Goal: Task Accomplishment & Management: Manage account settings

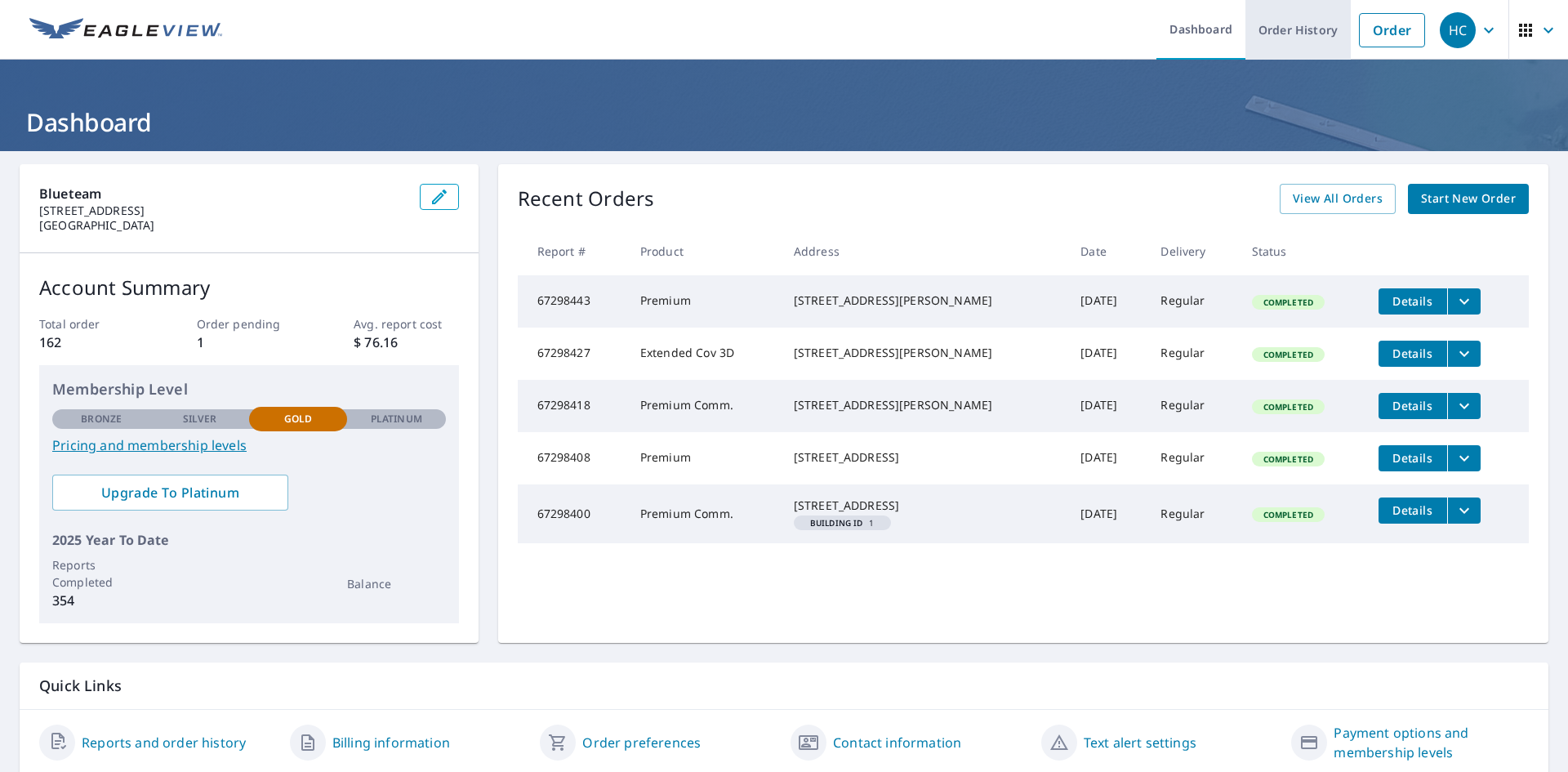
click at [1293, 29] on link "Order History" at bounding box center [1297, 30] width 105 height 60
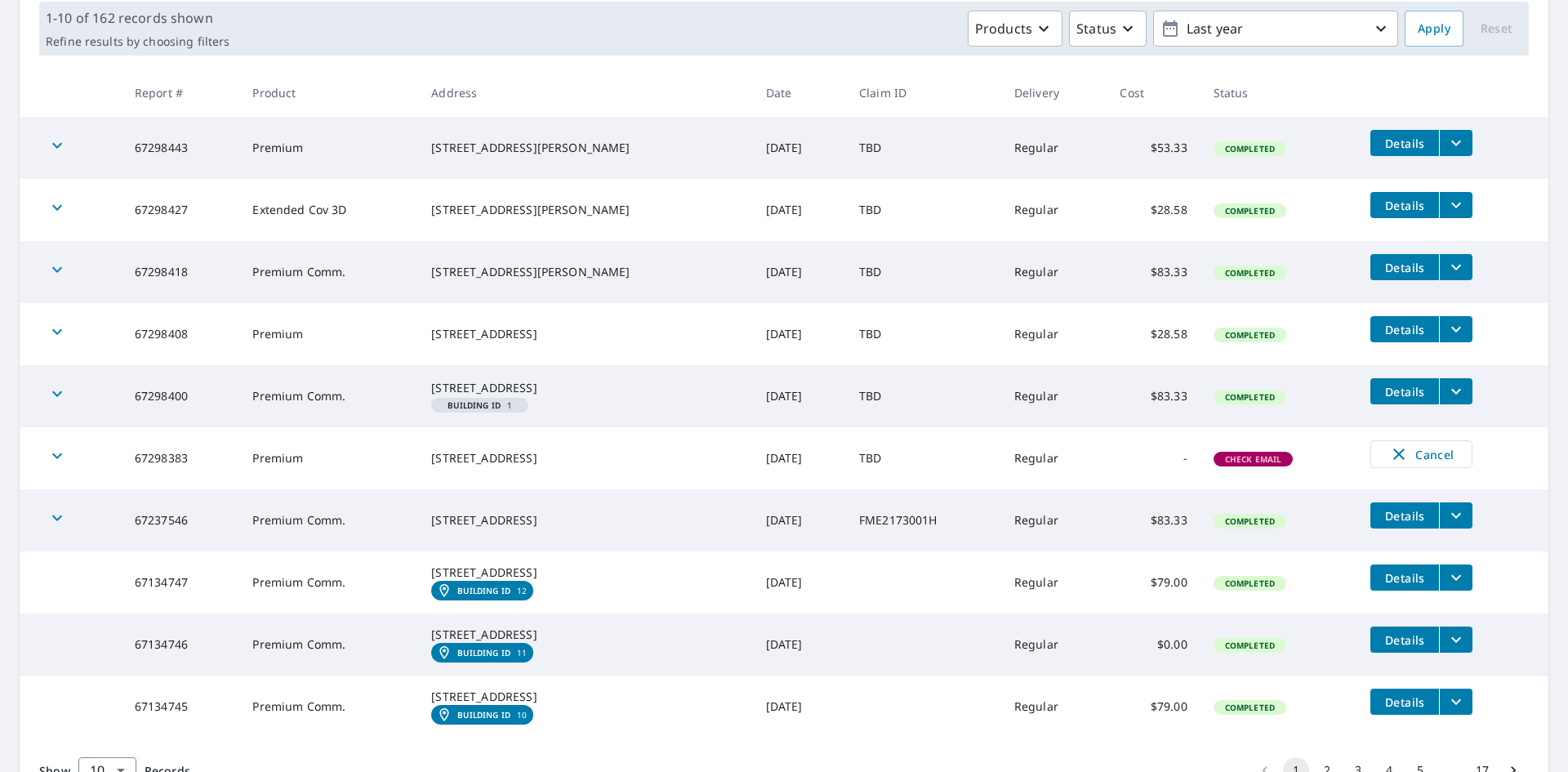
scroll to position [326, 0]
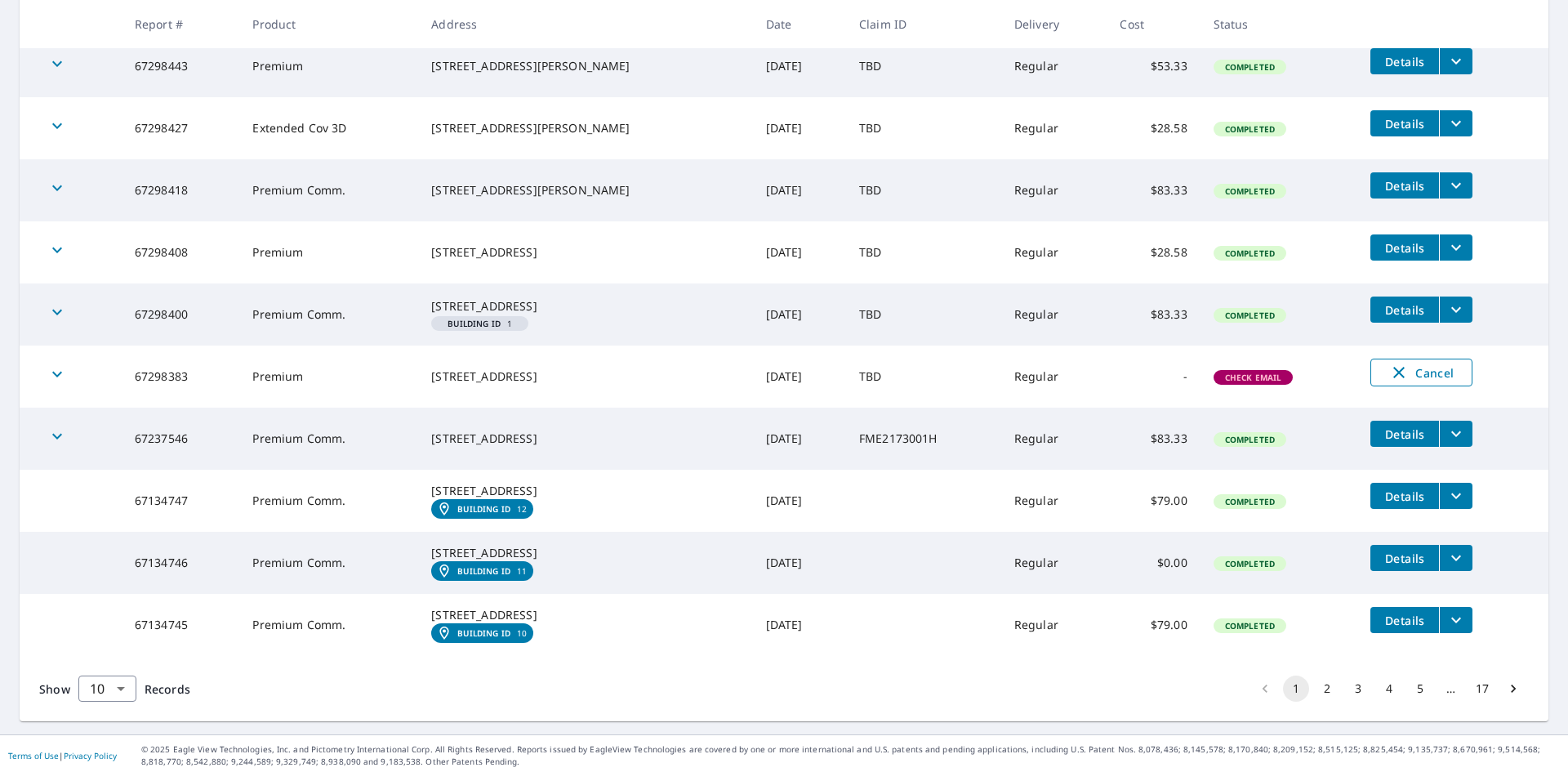
click at [1391, 383] on span "Cancel" at bounding box center [1421, 373] width 68 height 20
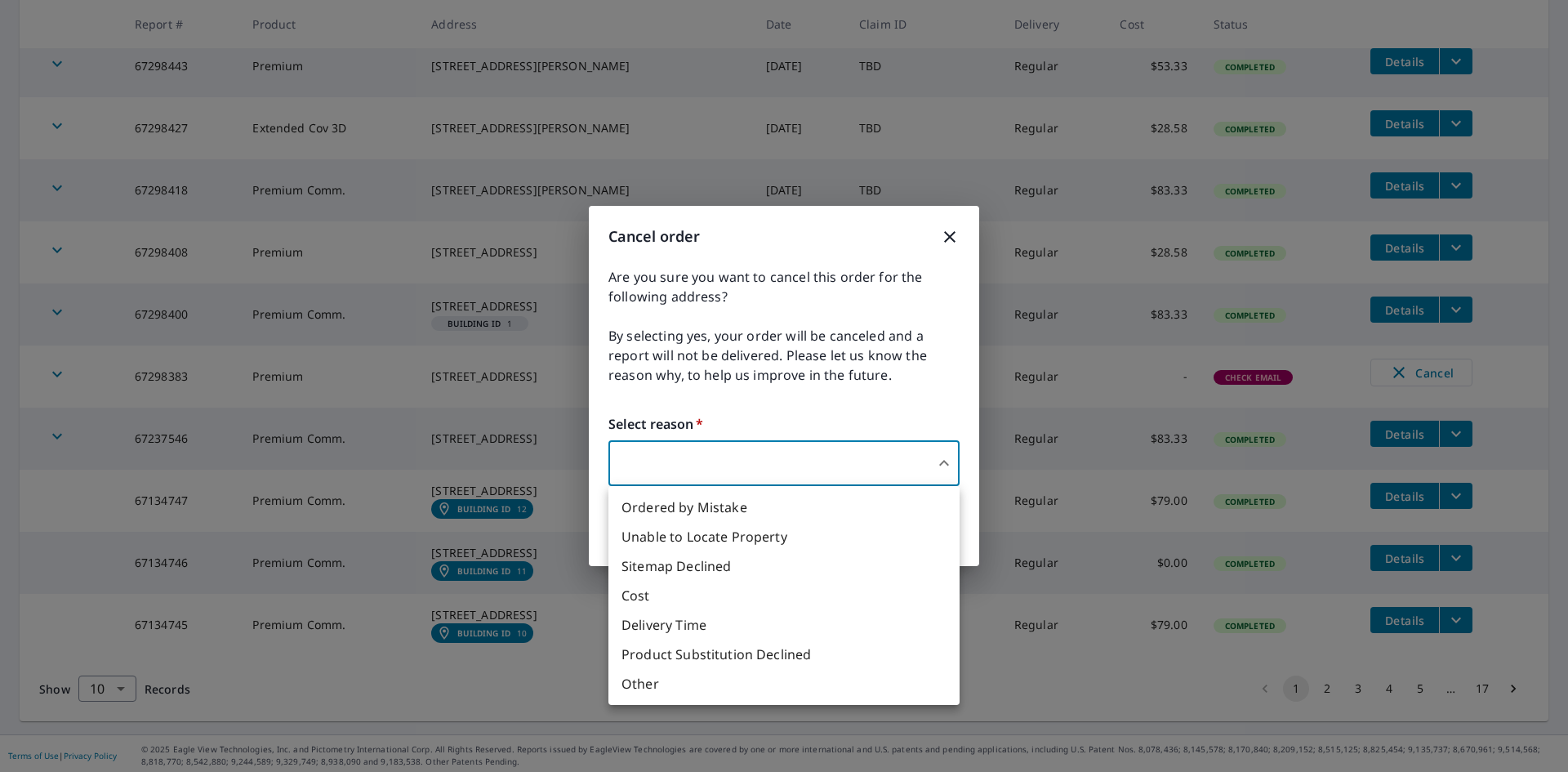
click at [948, 466] on body "HC HC Dashboard Order History Order HC Dashboard / Order History Order History …" at bounding box center [784, 386] width 1568 height 772
click at [653, 687] on li "Other" at bounding box center [783, 684] width 351 height 30
type input "36"
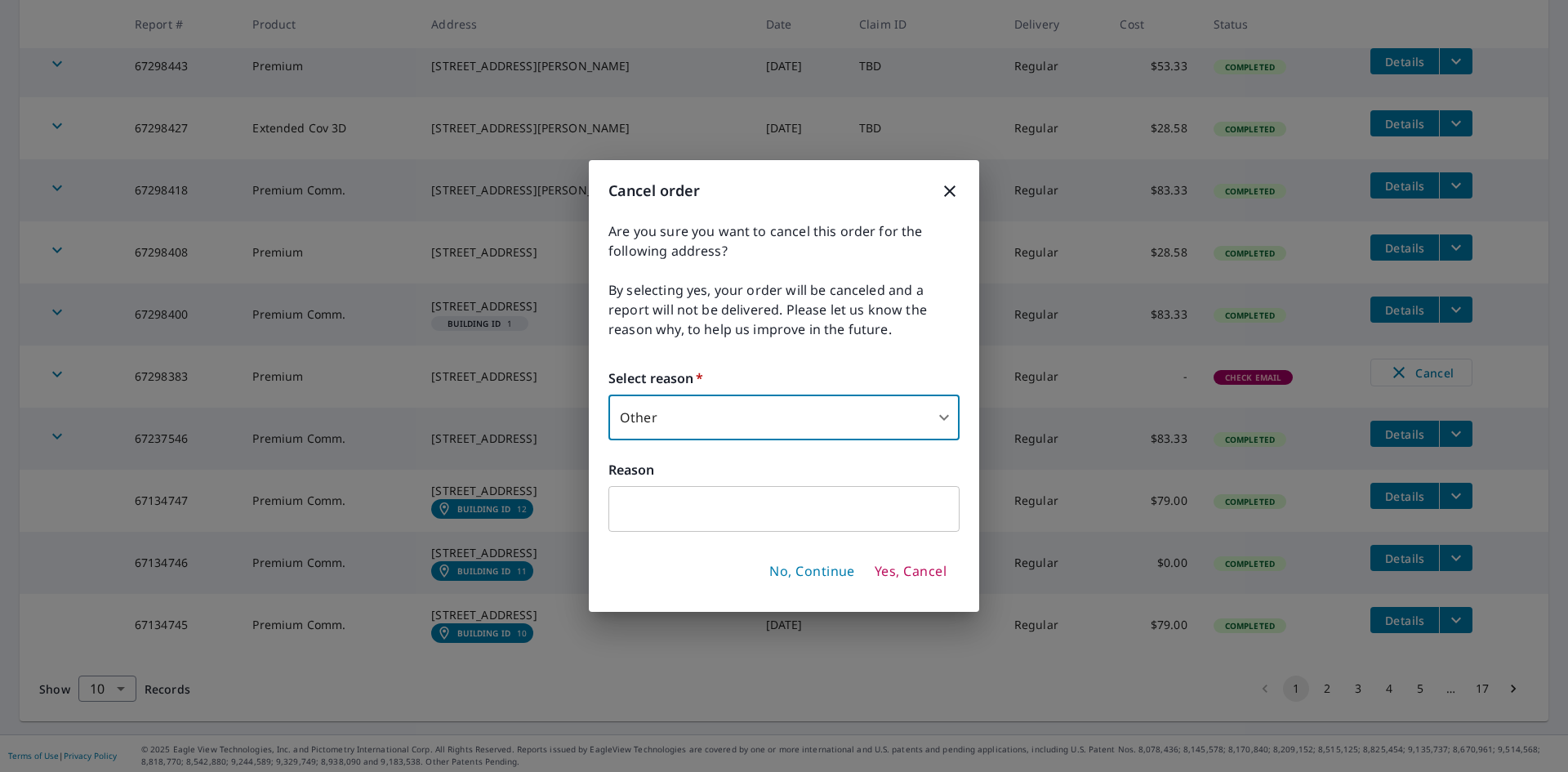
click at [668, 508] on input "text" at bounding box center [783, 508] width 351 height 45
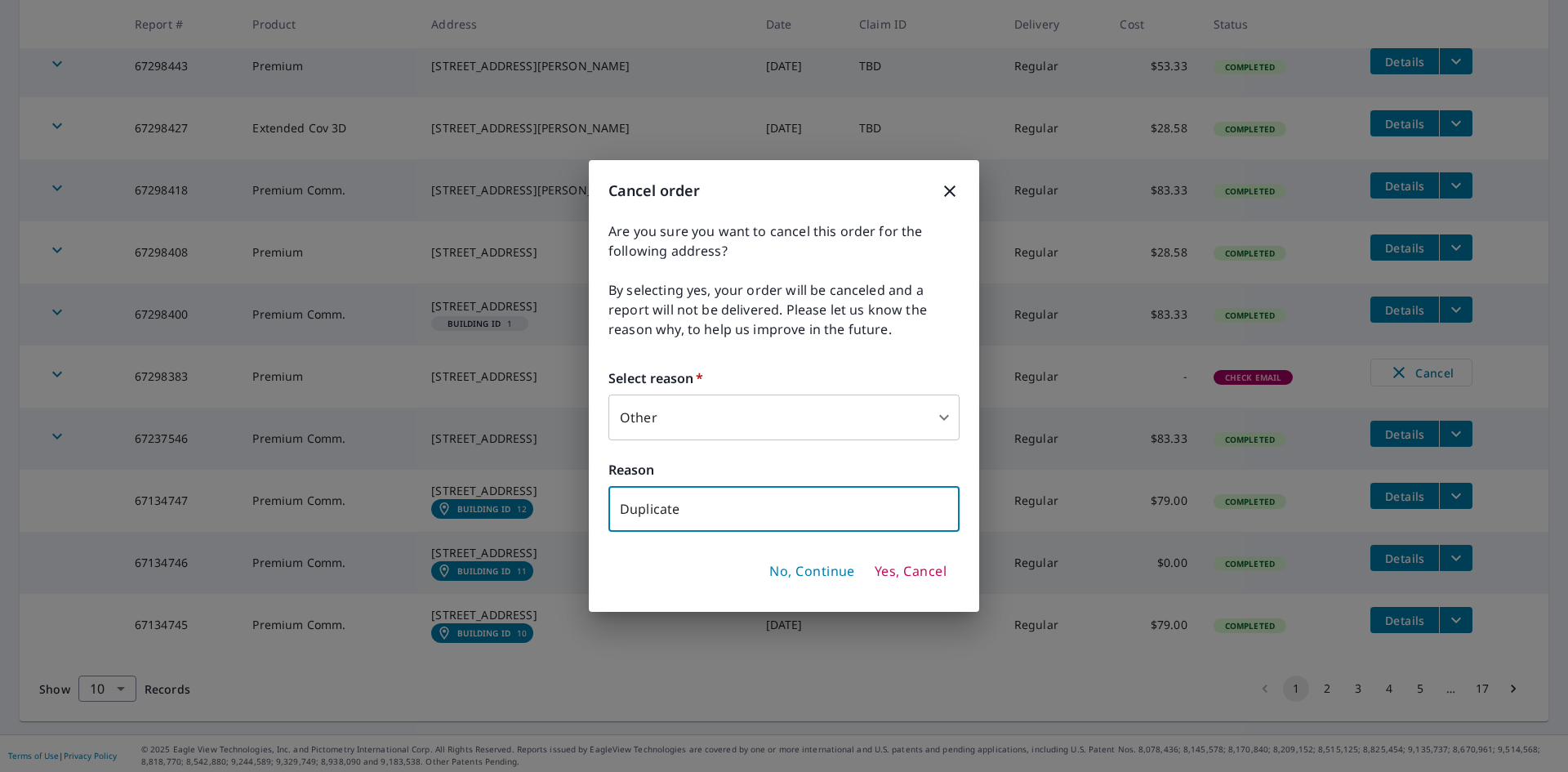
type input "Duplicate"
click at [901, 573] on span "Yes, Cancel" at bounding box center [910, 572] width 72 height 18
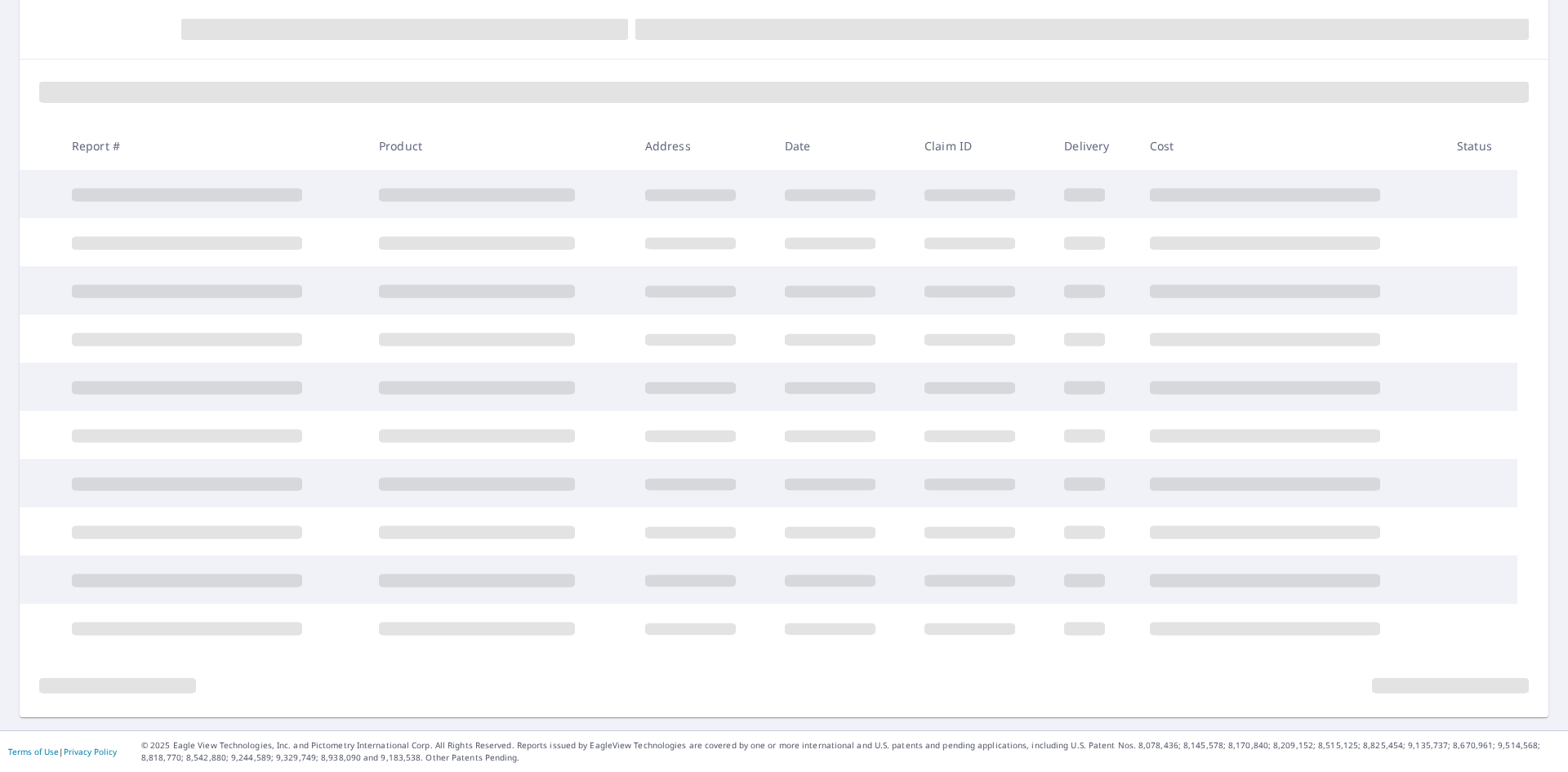
scroll to position [294, 0]
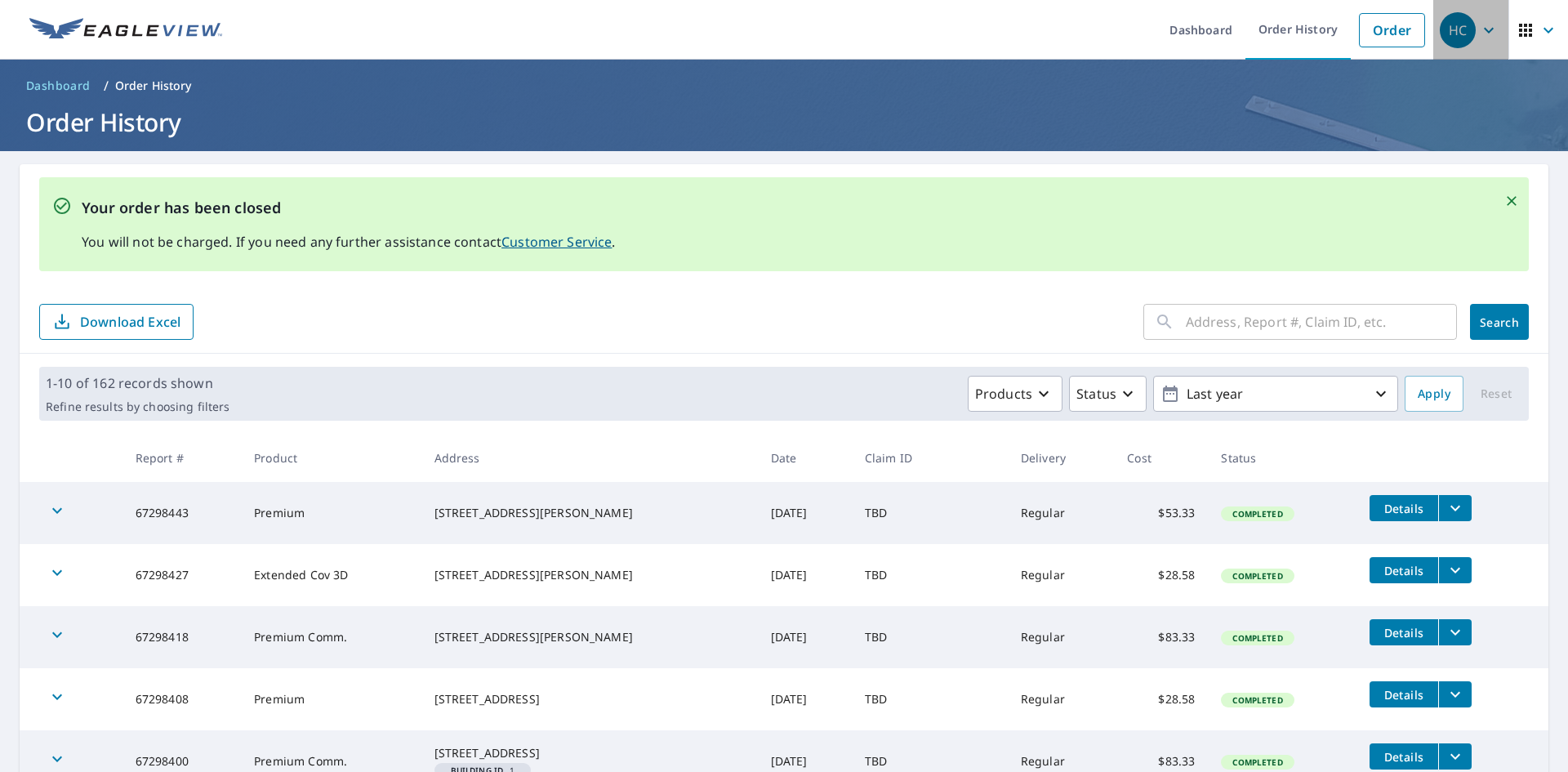
click at [1479, 27] on icon "button" at bounding box center [1489, 31] width 20 height 20
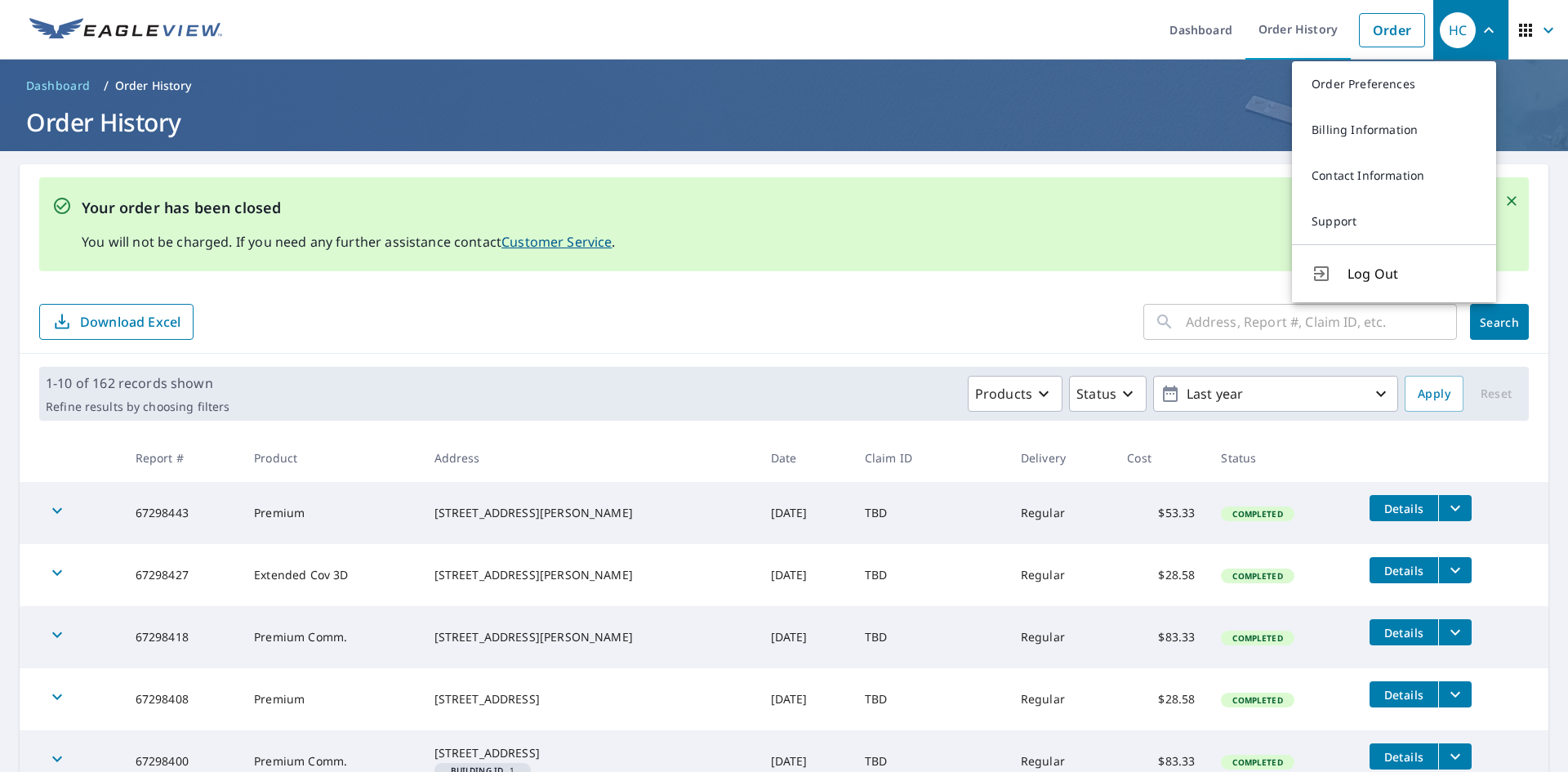
click at [1382, 279] on span "Log Out" at bounding box center [1412, 274] width 129 height 20
